Goal: Check status: Check status

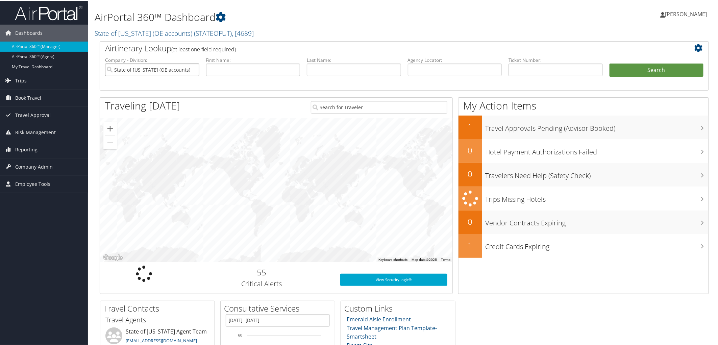
click at [192, 69] on input "State of Utah (OE accounts)" at bounding box center [152, 69] width 94 height 13
click at [525, 68] on input "text" at bounding box center [555, 69] width 94 height 13
click at [521, 72] on input "text" at bounding box center [555, 69] width 94 height 13
paste input "8900897405254"
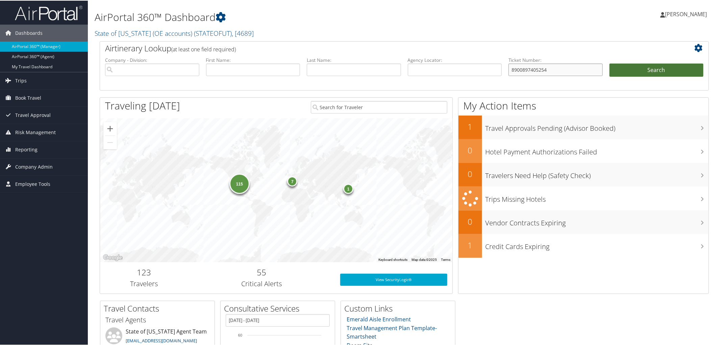
type input "8900897405254"
click at [641, 69] on button "Search" at bounding box center [656, 70] width 94 height 14
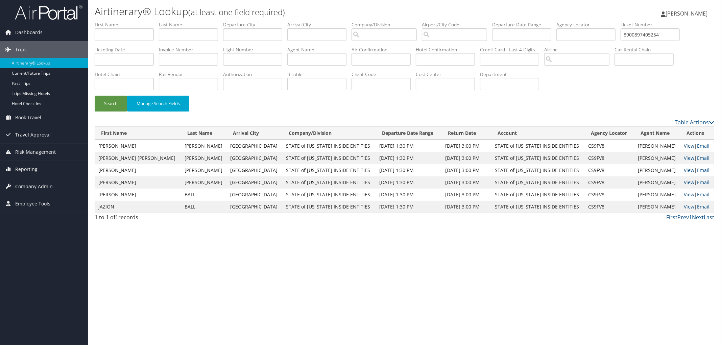
click at [683, 146] on link "View" at bounding box center [688, 146] width 10 height 6
drag, startPoint x: 142, startPoint y: 59, endPoint x: 73, endPoint y: 58, distance: 68.6
click at [68, 59] on div "Dashboards AirPortal 360™ (Manager) AirPortal 360™ (Agent) My Travel Dashboard …" at bounding box center [360, 172] width 721 height 345
click at [620, 41] on input "text" at bounding box center [649, 34] width 59 height 13
paste input "8900897402336"
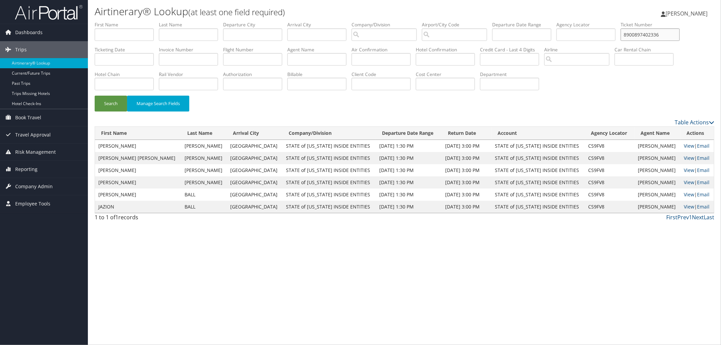
type input "8900897402336"
click at [614, 71] on li "Car Rental Chain" at bounding box center [646, 58] width 64 height 25
click at [111, 98] on button "Search" at bounding box center [111, 104] width 32 height 16
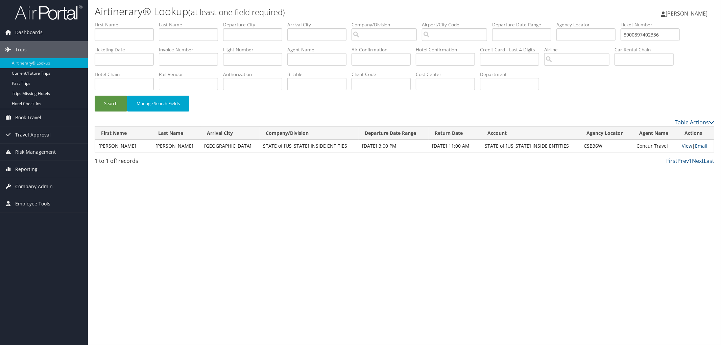
click at [681, 147] on link "View" at bounding box center [686, 146] width 10 height 6
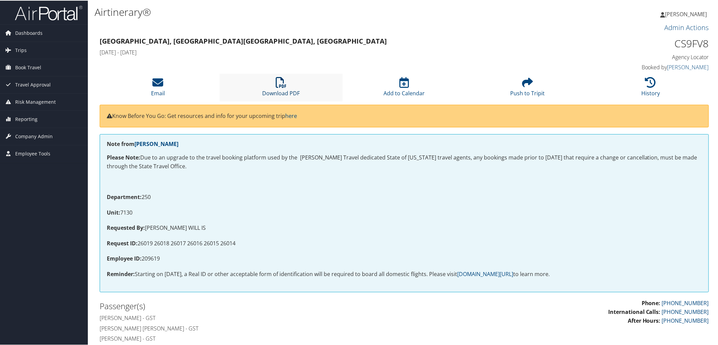
drag, startPoint x: 281, startPoint y: 84, endPoint x: 286, endPoint y: 83, distance: 4.5
click at [281, 84] on icon at bounding box center [281, 81] width 11 height 11
click at [397, 215] on p "Unit: 7130" at bounding box center [404, 212] width 595 height 9
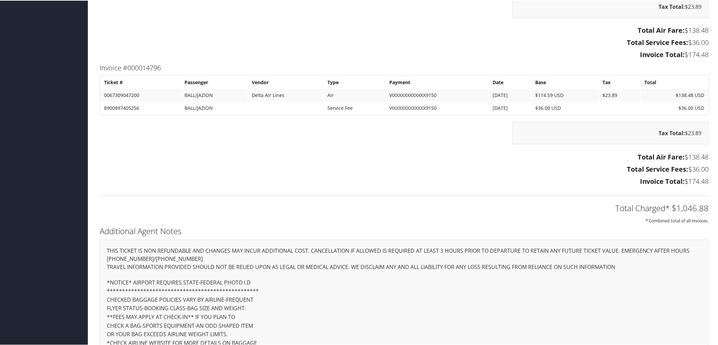
scroll to position [1126, 0]
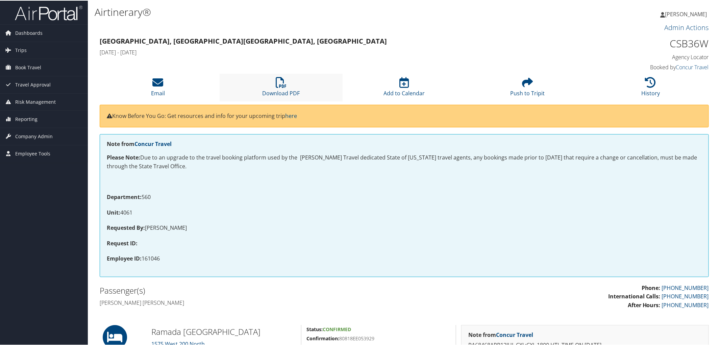
click at [279, 87] on li "Download PDF" at bounding box center [281, 86] width 123 height 27
